Goal: Find specific page/section: Find specific page/section

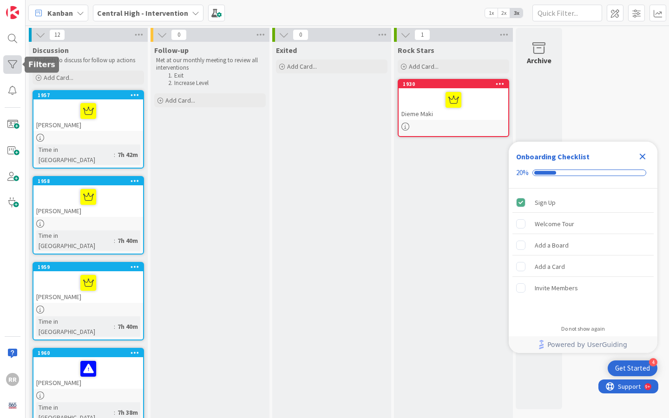
click at [14, 68] on div at bounding box center [12, 64] width 19 height 19
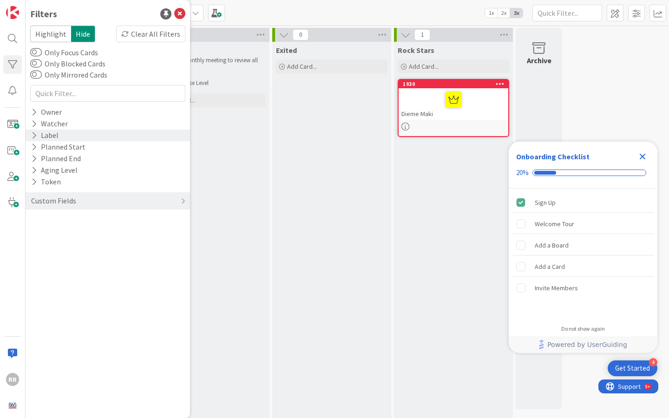
click at [49, 132] on div "Label" at bounding box center [44, 136] width 29 height 12
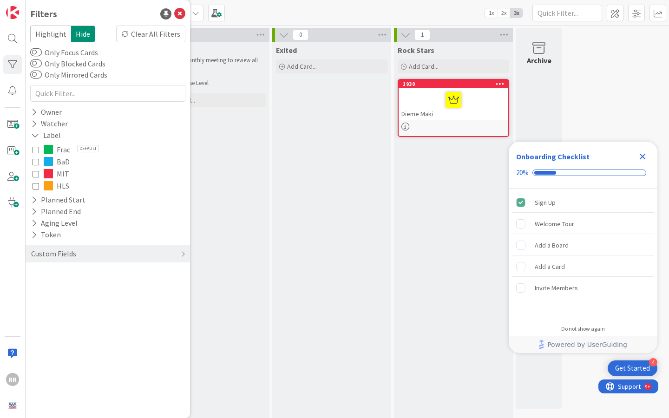
click at [43, 176] on button "MIT" at bounding box center [108, 174] width 150 height 12
click at [257, 209] on div "Follow-up Met at our monthly meeting to review all interventions Exit Increase …" at bounding box center [209, 320] width 119 height 556
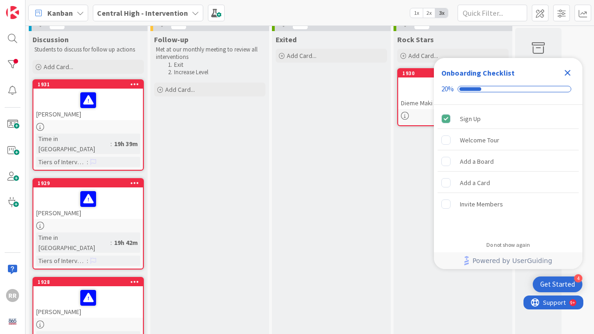
scroll to position [11, 0]
click at [64, 114] on div "Michael Walton" at bounding box center [88, 105] width 110 height 32
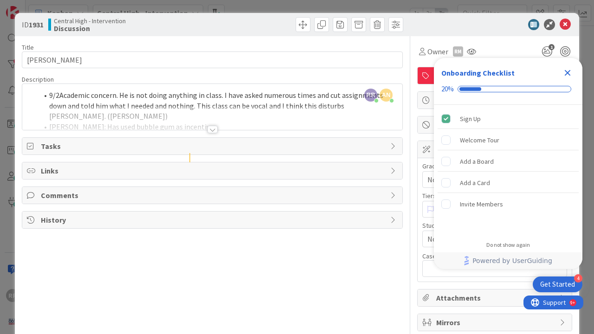
click at [569, 73] on icon "Close Checklist" at bounding box center [567, 72] width 11 height 11
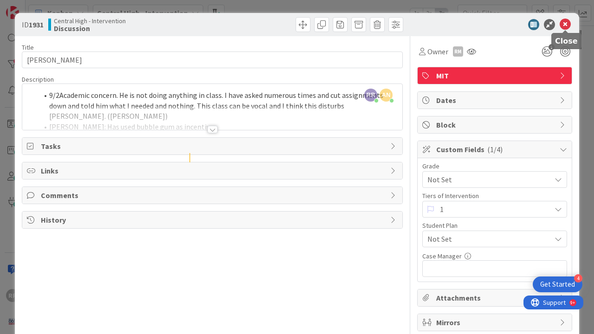
click at [567, 26] on icon at bounding box center [565, 24] width 11 height 11
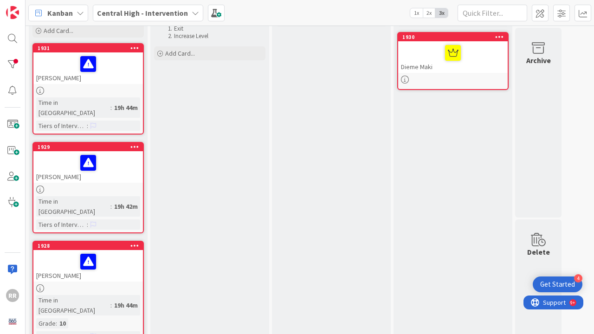
click at [117, 161] on div at bounding box center [88, 163] width 104 height 20
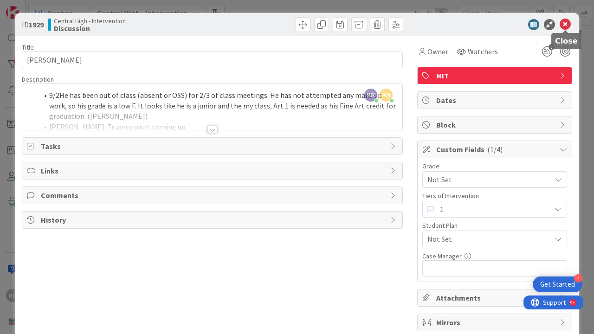
click at [565, 26] on icon at bounding box center [565, 24] width 11 height 11
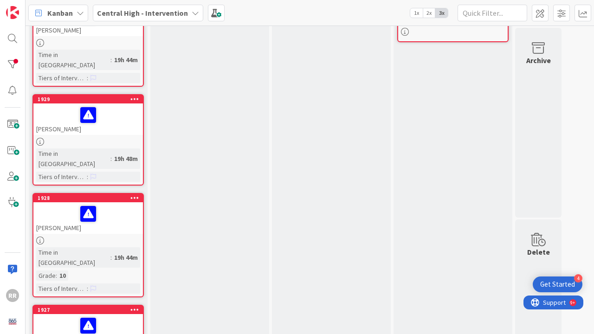
click at [110, 237] on div at bounding box center [88, 241] width 110 height 8
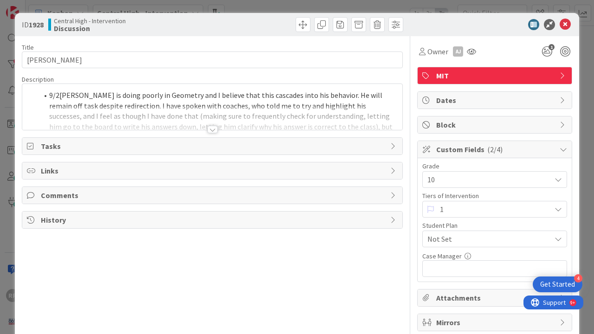
click at [211, 130] on div at bounding box center [213, 129] width 10 height 7
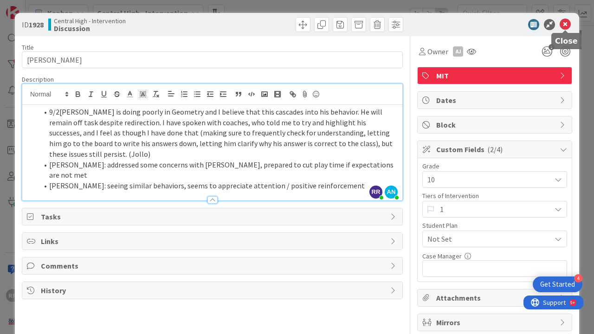
click at [567, 26] on icon at bounding box center [565, 24] width 11 height 11
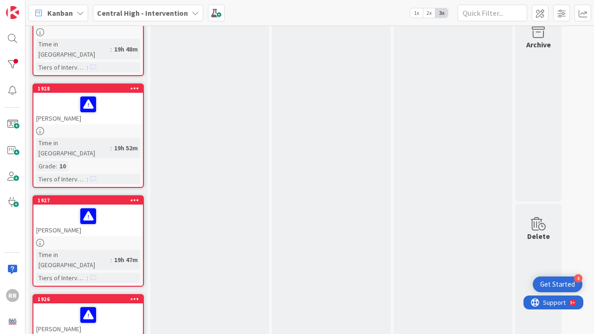
scroll to position [217, 0]
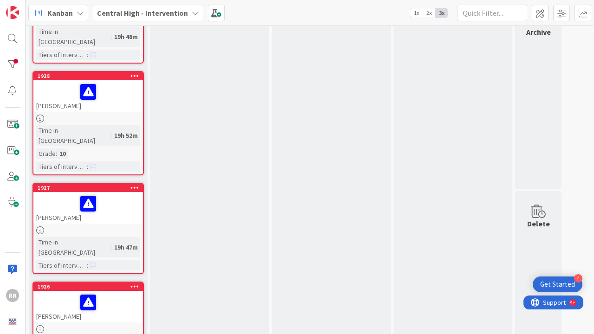
click at [110, 194] on link "1927 Michael Prather Time in Column : 19h 47m Tiers of Intervention :" at bounding box center [88, 228] width 111 height 91
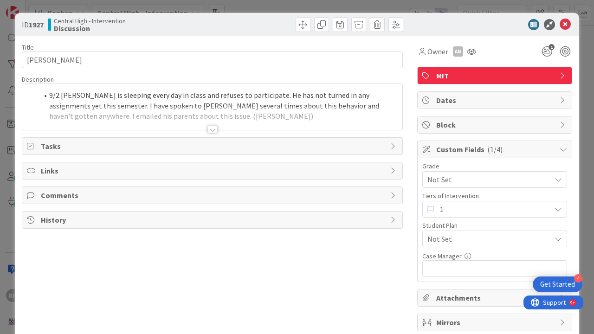
click at [211, 133] on div at bounding box center [213, 129] width 10 height 7
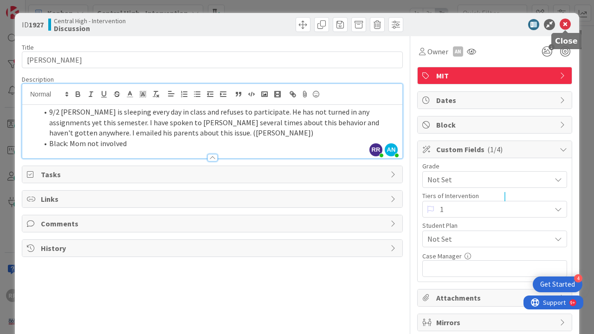
click at [569, 26] on icon at bounding box center [565, 24] width 11 height 11
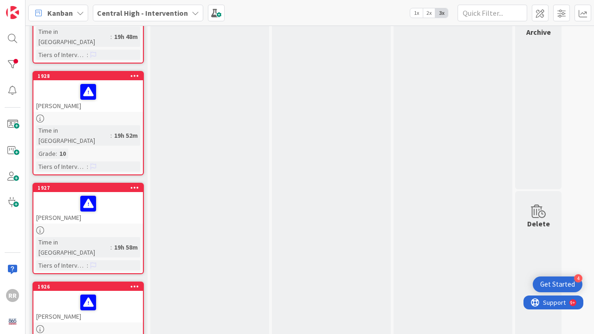
click at [66, 291] on div "Mugisha Nkulabayaga" at bounding box center [88, 307] width 110 height 32
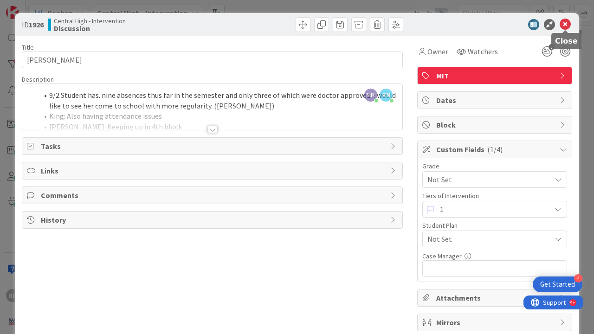
click at [567, 26] on icon at bounding box center [565, 24] width 11 height 11
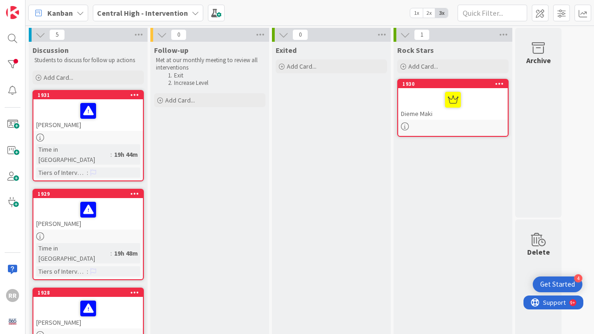
click at [427, 110] on div "Dieme Maki" at bounding box center [453, 104] width 110 height 32
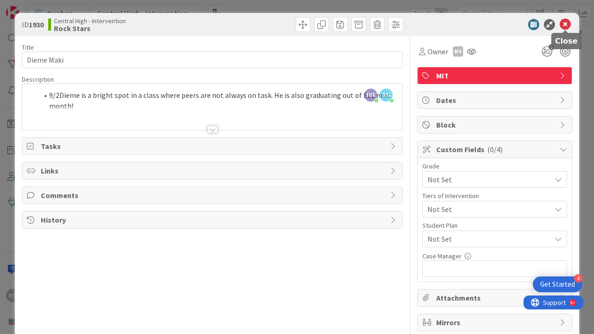
click at [567, 26] on icon at bounding box center [565, 24] width 11 height 11
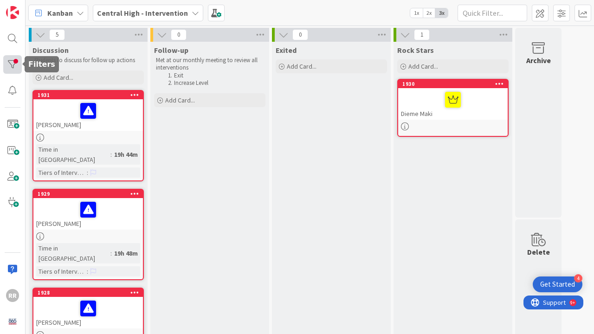
click at [13, 67] on div at bounding box center [12, 64] width 19 height 19
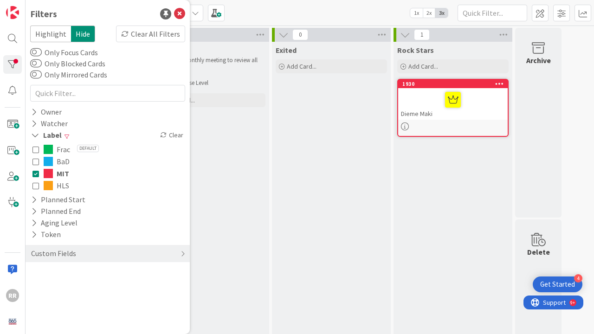
click at [34, 176] on icon at bounding box center [36, 173] width 7 height 7
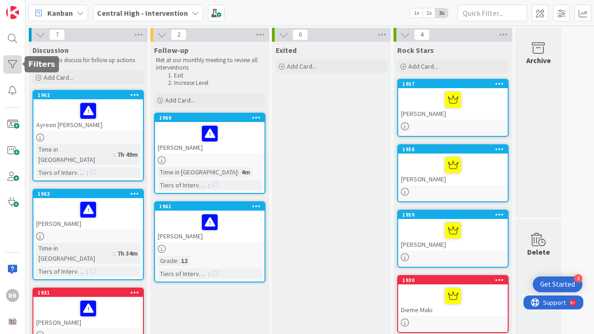
click at [15, 65] on div at bounding box center [12, 64] width 19 height 19
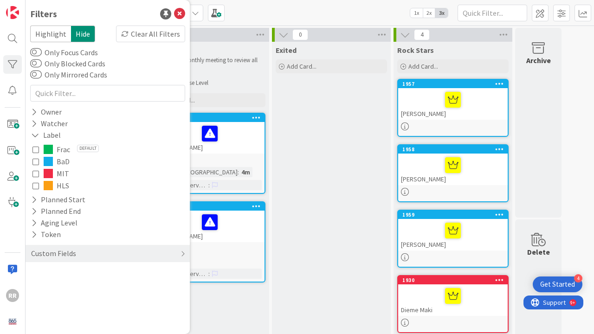
click at [37, 171] on icon at bounding box center [36, 173] width 7 height 7
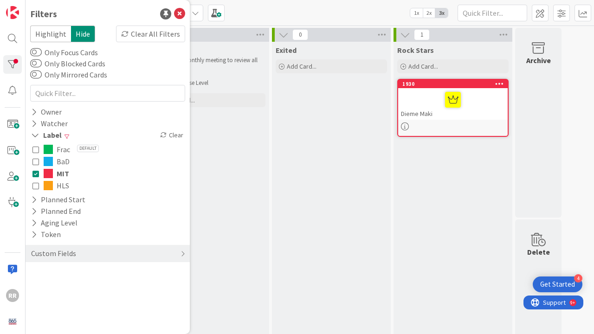
click at [278, 144] on div "Exited Add Card..." at bounding box center [331, 320] width 119 height 556
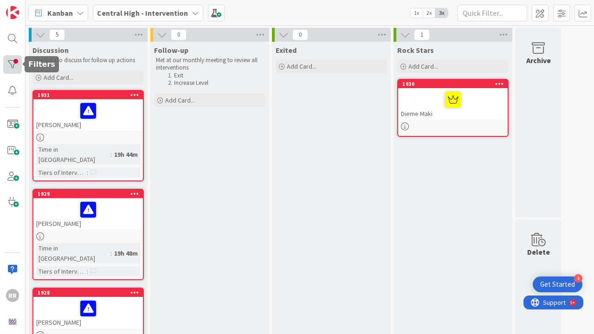
click at [18, 64] on div at bounding box center [12, 64] width 19 height 19
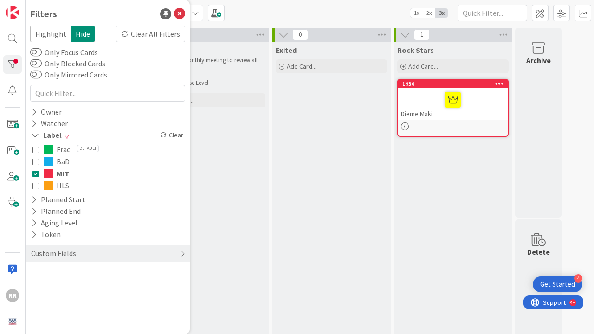
click at [37, 172] on icon at bounding box center [36, 173] width 7 height 7
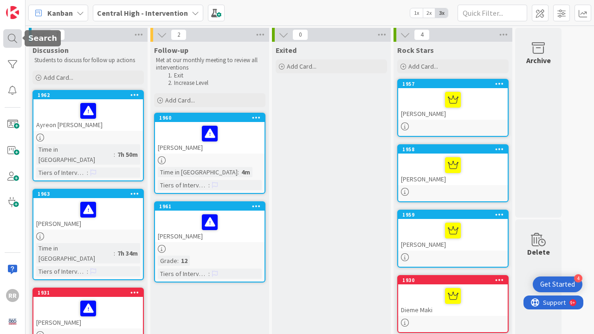
click at [12, 39] on div at bounding box center [12, 38] width 19 height 19
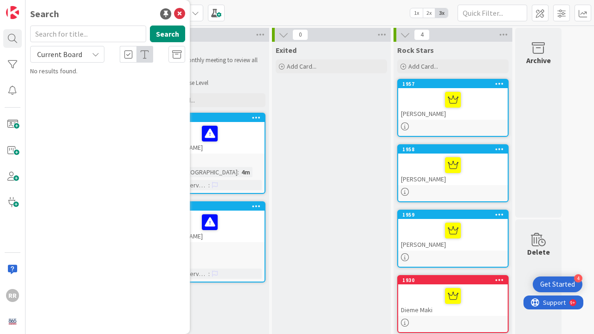
click at [78, 34] on input "text" at bounding box center [88, 34] width 116 height 17
click at [164, 33] on button "Search" at bounding box center [167, 34] width 35 height 17
click at [78, 36] on input "Ryan Roach" at bounding box center [88, 34] width 116 height 17
type input "R"
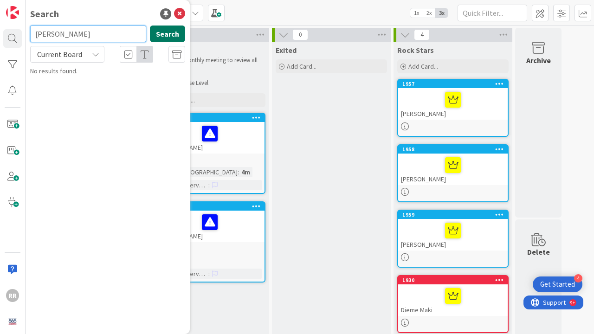
type input "Ally Bryant"
click at [164, 35] on button "Search" at bounding box center [167, 34] width 35 height 17
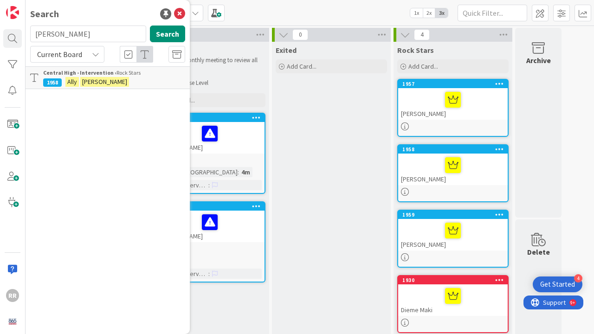
click at [109, 77] on p "Ally Bryant" at bounding box center [114, 82] width 142 height 10
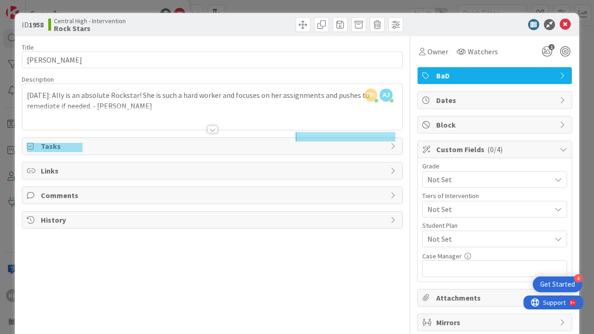
scroll to position [5, 0]
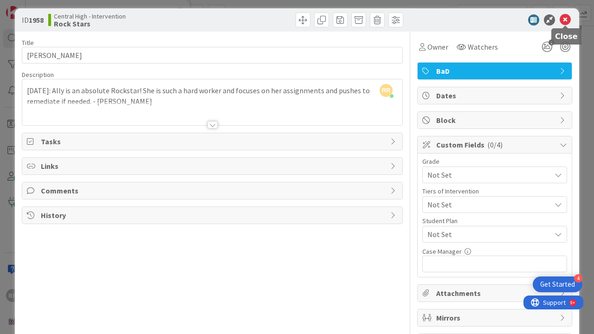
click at [566, 22] on icon at bounding box center [565, 19] width 11 height 11
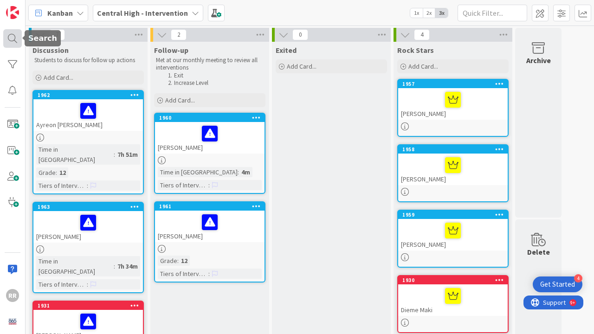
click at [13, 32] on div at bounding box center [12, 38] width 19 height 19
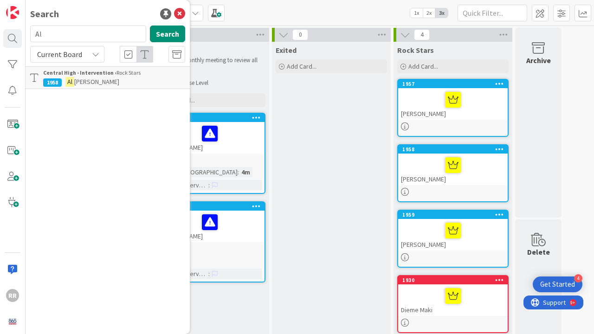
type input "A"
click at [177, 16] on icon at bounding box center [179, 13] width 11 height 11
